Goal: Navigation & Orientation: Find specific page/section

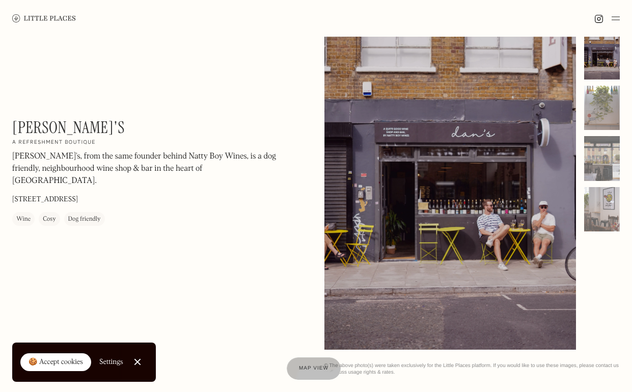
scroll to position [22, 0]
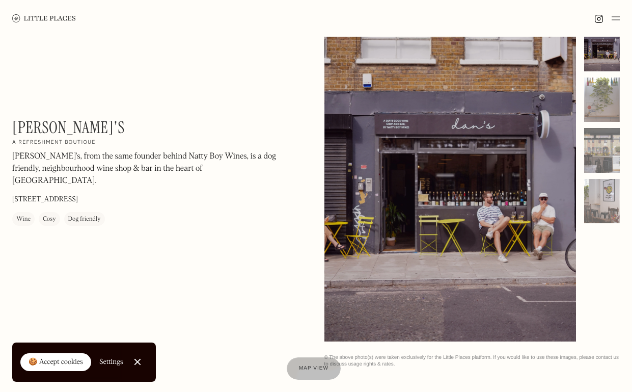
click at [422, 161] on div at bounding box center [450, 183] width 252 height 315
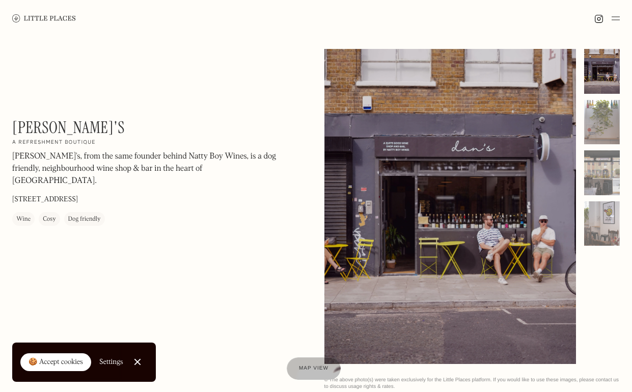
scroll to position [0, 0]
click at [33, 18] on img at bounding box center [44, 18] width 64 height 8
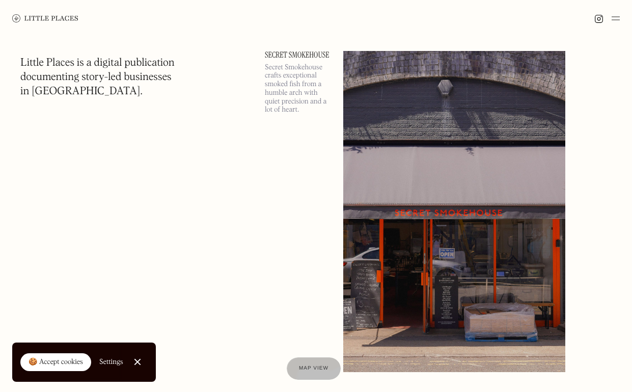
scroll to position [9032, 0]
click at [622, 24] on div at bounding box center [316, 18] width 632 height 37
click at [613, 15] on img at bounding box center [616, 18] width 8 height 12
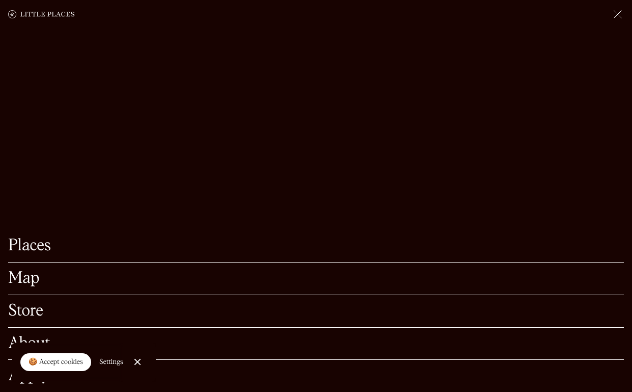
click at [26, 283] on link "Map" at bounding box center [316, 278] width 616 height 16
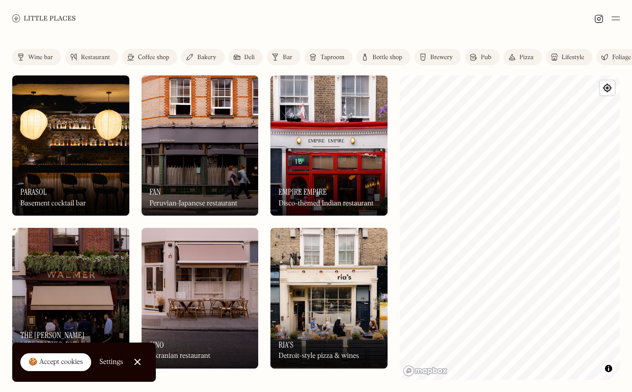
click at [140, 359] on link "Close Cookie Popup" at bounding box center [137, 361] width 20 height 20
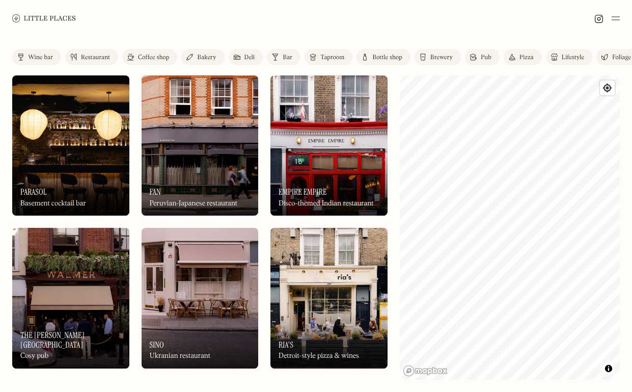
click at [481, 53] on link "Pub" at bounding box center [482, 57] width 35 height 16
